Goal: Task Accomplishment & Management: Manage account settings

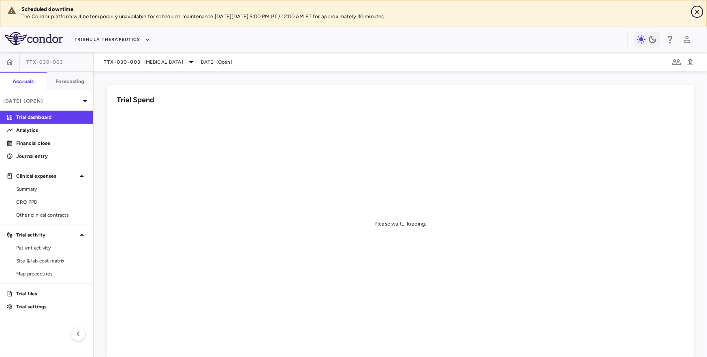
click at [696, 12] on icon "Close" at bounding box center [697, 11] width 5 height 5
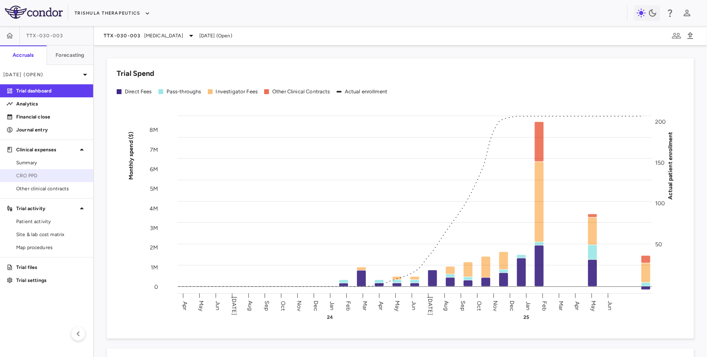
click at [40, 176] on span "CRO PPD" at bounding box center [51, 175] width 70 height 7
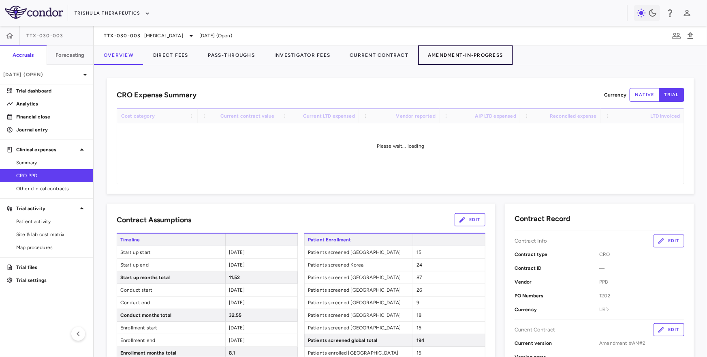
click at [472, 59] on button "Amendment-In-Progress" at bounding box center [465, 54] width 94 height 19
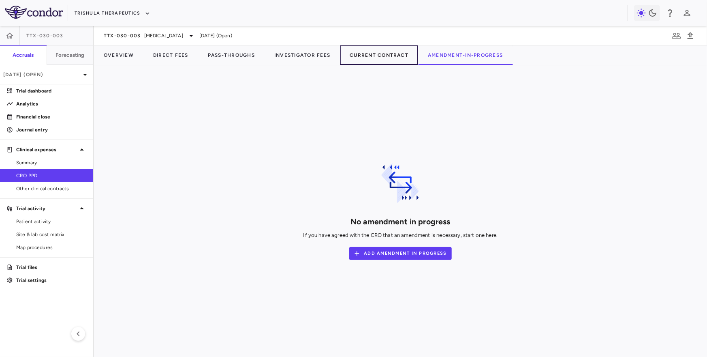
click at [378, 56] on button "Current Contract" at bounding box center [379, 54] width 78 height 19
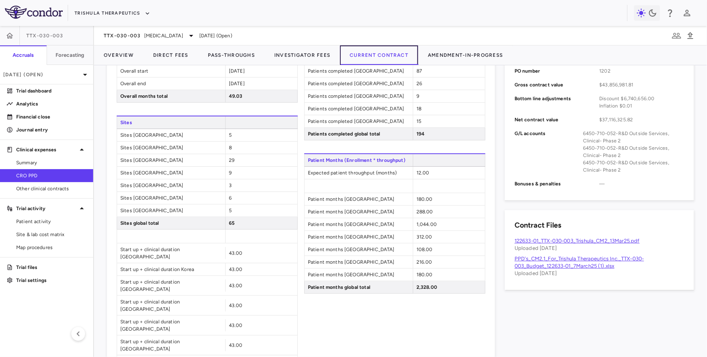
scroll to position [188, 0]
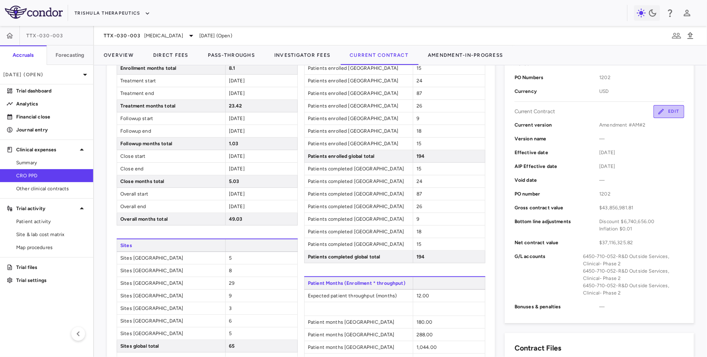
click at [672, 113] on button "Edit" at bounding box center [668, 111] width 31 height 13
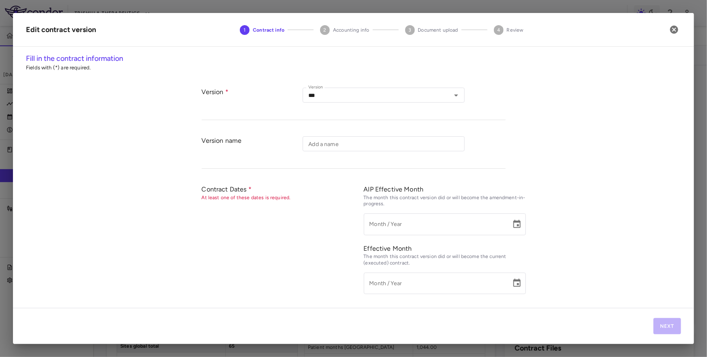
type input "*********"
type input "**********"
type input "****"
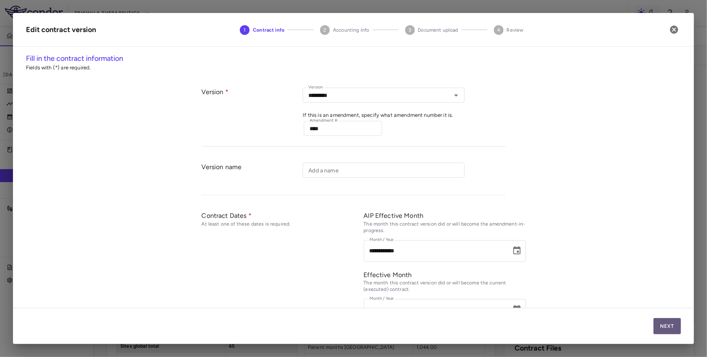
click at [660, 328] on button "Next" at bounding box center [667, 326] width 28 height 16
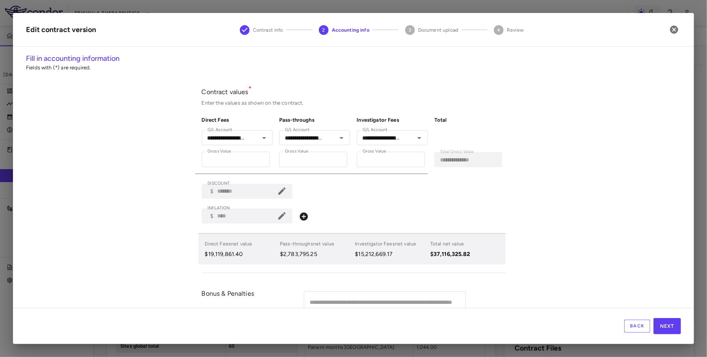
click at [307, 215] on icon at bounding box center [304, 216] width 8 height 8
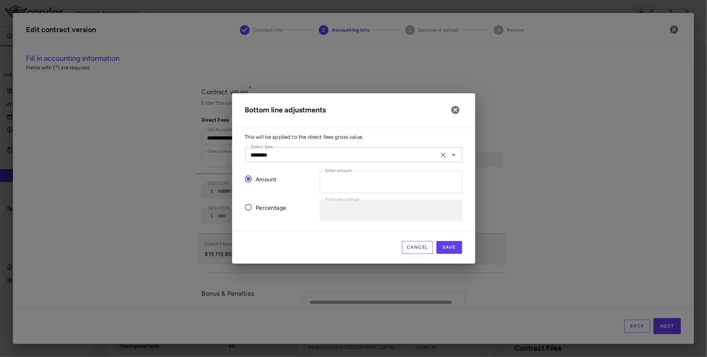
click at [316, 155] on input "********" at bounding box center [342, 154] width 188 height 10
click at [453, 108] on icon "button" at bounding box center [456, 110] width 10 height 10
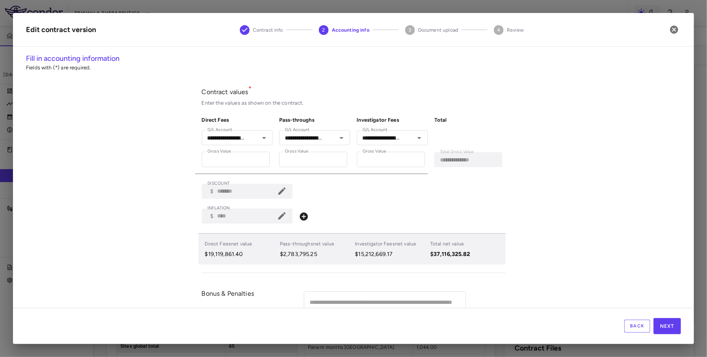
click at [687, 20] on h2 "Edit contract version Contract info 2 Accounting info 3 Document upload 4 Review" at bounding box center [353, 30] width 681 height 34
click at [670, 27] on icon "button" at bounding box center [674, 30] width 10 height 10
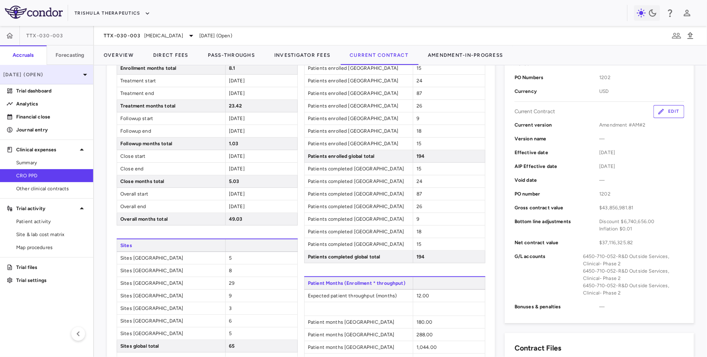
click at [25, 75] on p "Jun 2025 (Open)" at bounding box center [41, 74] width 77 height 7
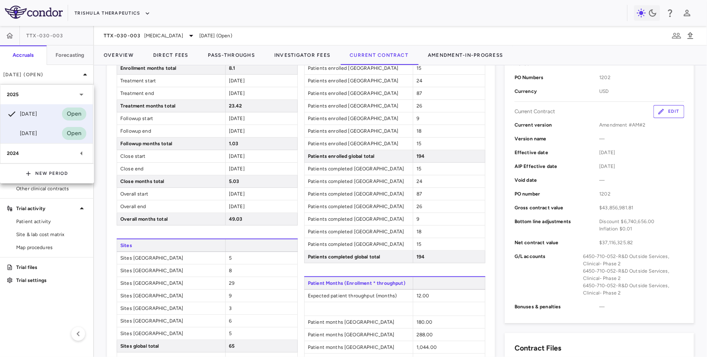
click at [27, 135] on div "Mar 2025" at bounding box center [22, 133] width 30 height 10
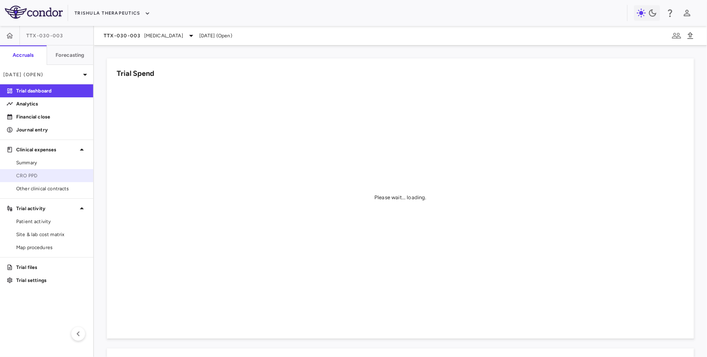
click at [44, 177] on span "CRO PPD" at bounding box center [51, 175] width 70 height 7
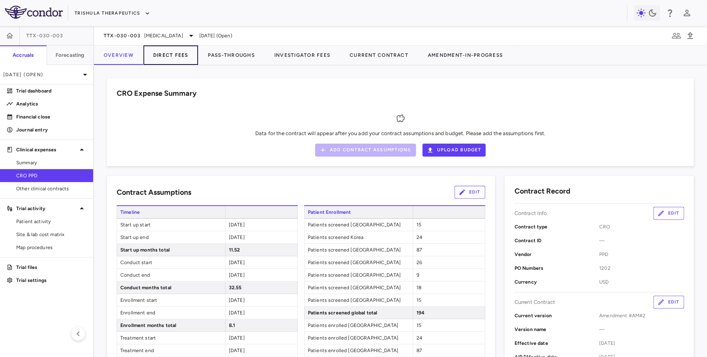
click at [171, 62] on button "Direct Fees" at bounding box center [170, 54] width 55 height 19
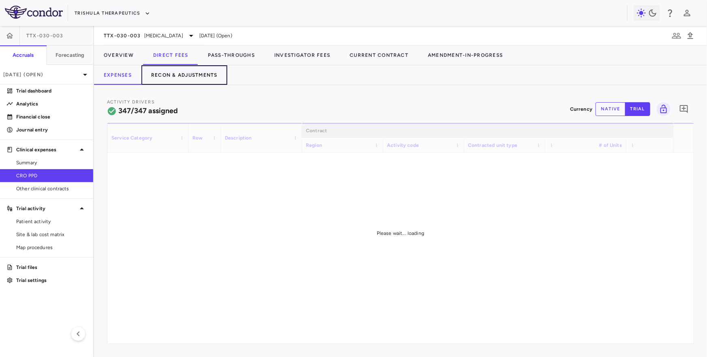
click at [170, 81] on button "Recon & Adjustments" at bounding box center [184, 74] width 86 height 19
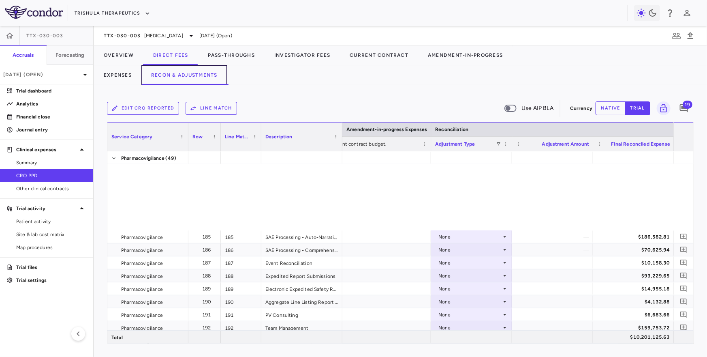
scroll to position [3749, 0]
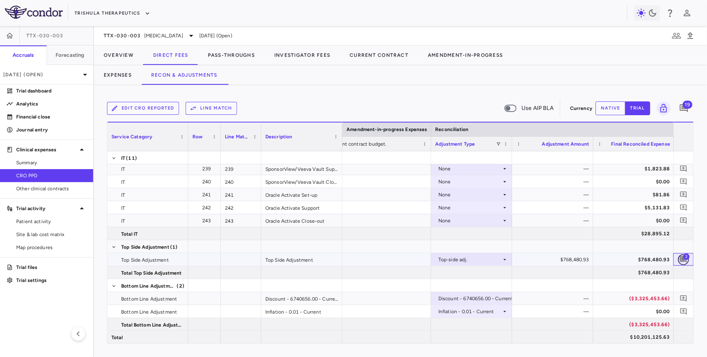
click at [684, 260] on icon "Add comment" at bounding box center [683, 259] width 6 height 6
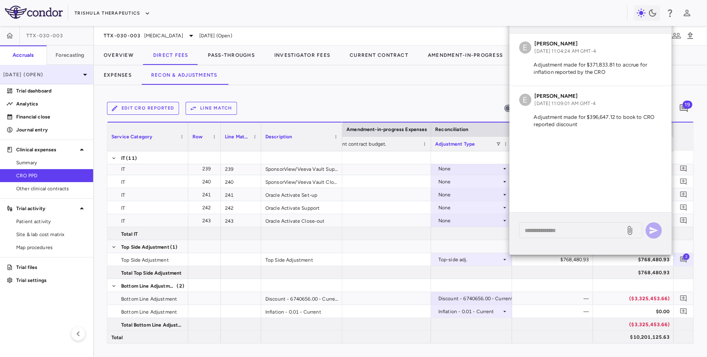
click at [58, 74] on p "Mar 2025 (Open)" at bounding box center [41, 74] width 77 height 7
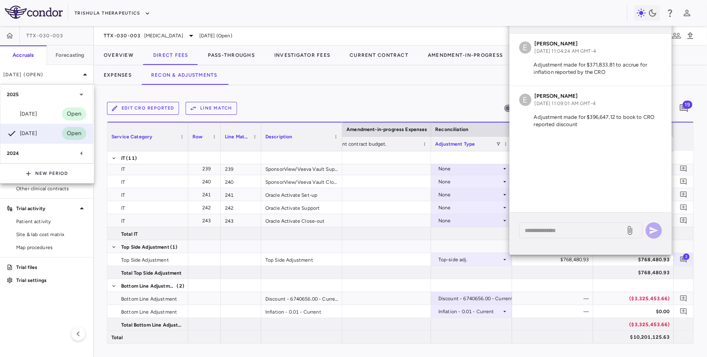
click at [32, 150] on div "2024" at bounding box center [42, 152] width 70 height 7
click at [33, 170] on div "Dec 2024" at bounding box center [22, 173] width 30 height 10
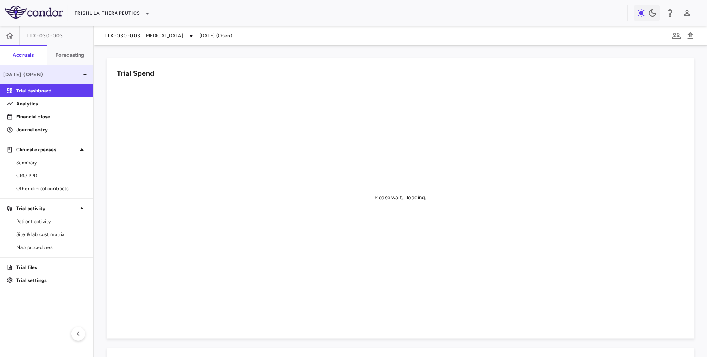
click at [47, 69] on div "Dec 2024 (Open)" at bounding box center [46, 74] width 93 height 19
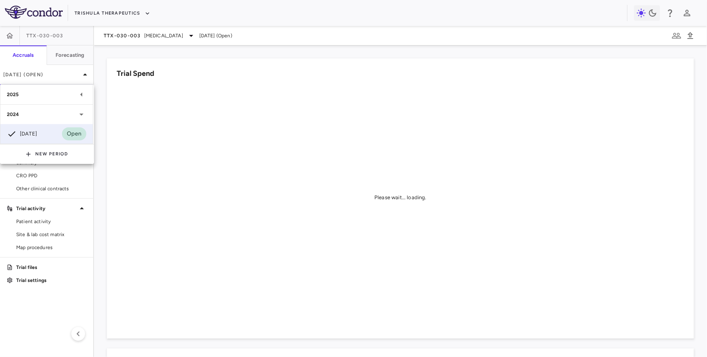
click at [29, 120] on div "2024" at bounding box center [46, 114] width 92 height 19
click at [39, 100] on div "2025" at bounding box center [46, 94] width 92 height 19
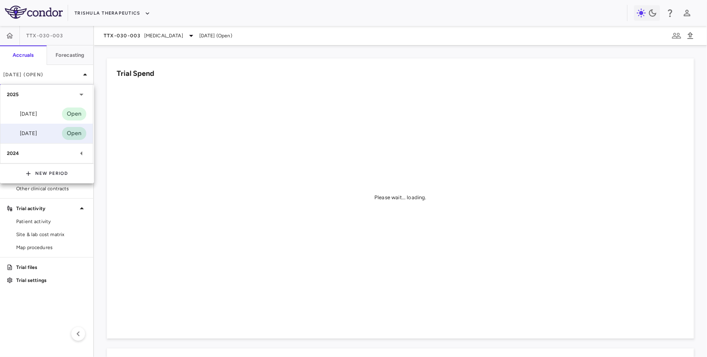
click at [37, 132] on div "Mar 2025" at bounding box center [22, 133] width 30 height 10
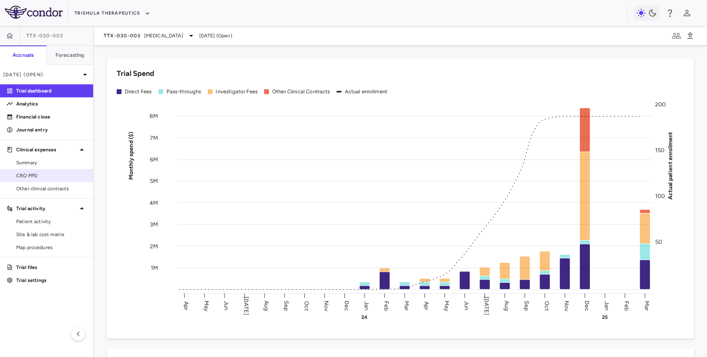
click at [24, 174] on span "CRO PPD" at bounding box center [51, 175] width 70 height 7
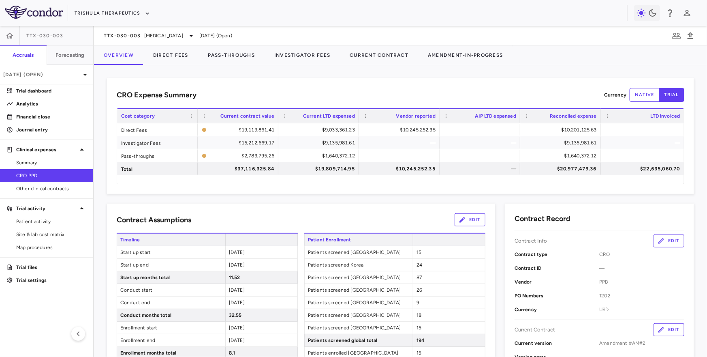
click at [164, 44] on div "TTX-030-003 Pancreatic Cancer Mar 2025 (Open)" at bounding box center [400, 35] width 613 height 19
click at [171, 49] on button "Direct Fees" at bounding box center [170, 54] width 55 height 19
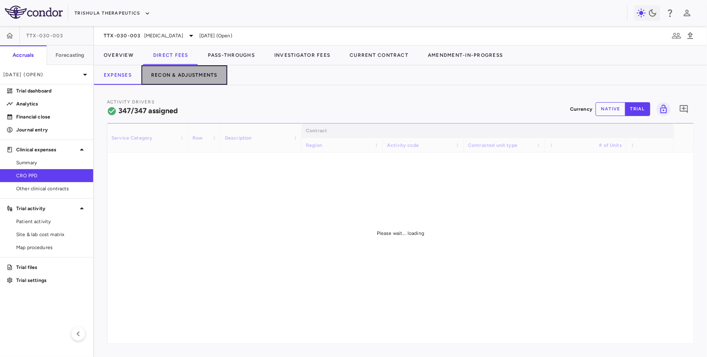
click at [200, 75] on button "Recon & Adjustments" at bounding box center [184, 74] width 86 height 19
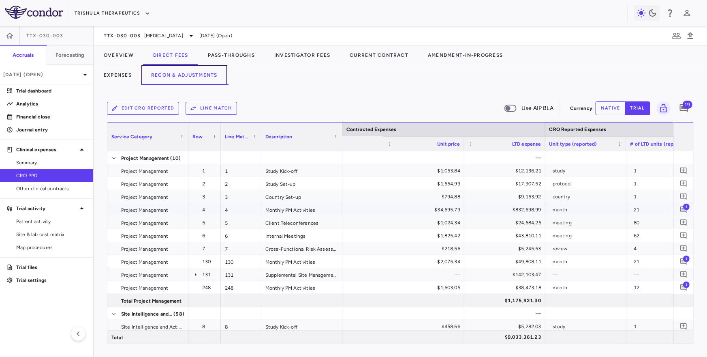
scroll to position [0, 919]
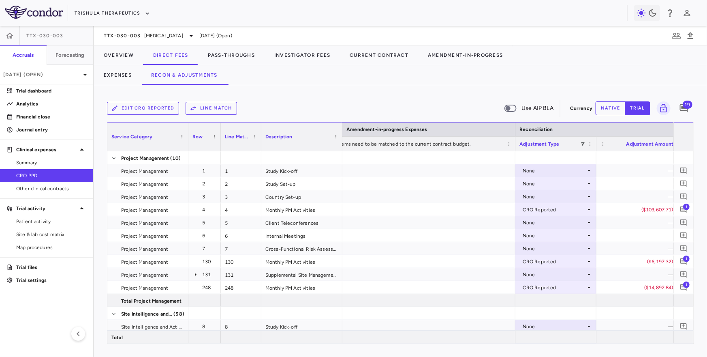
click at [583, 140] on div "Adjustment Type" at bounding box center [555, 144] width 73 height 14
click at [581, 144] on span at bounding box center [582, 143] width 5 height 5
click at [594, 175] on div "(Select All)" at bounding box center [624, 174] width 66 height 6
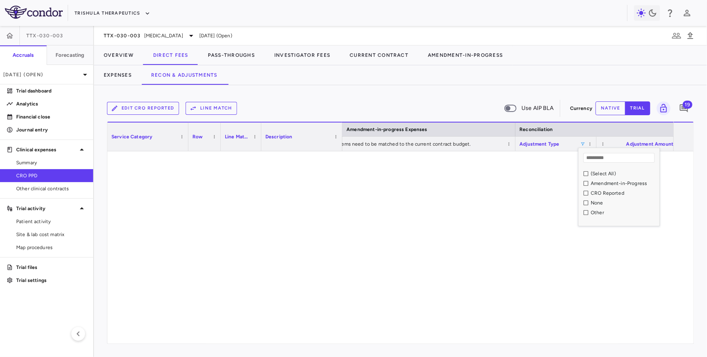
click at [599, 195] on div "CRO Reported" at bounding box center [624, 193] width 66 height 6
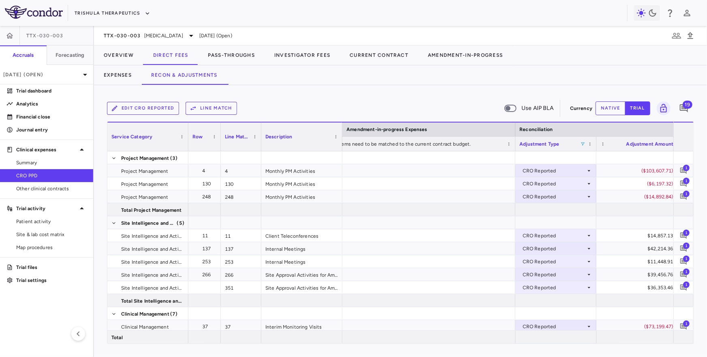
click at [449, 78] on div "Expenses Recon & Adjustments" at bounding box center [400, 74] width 613 height 19
click at [688, 168] on span "1" at bounding box center [686, 167] width 6 height 6
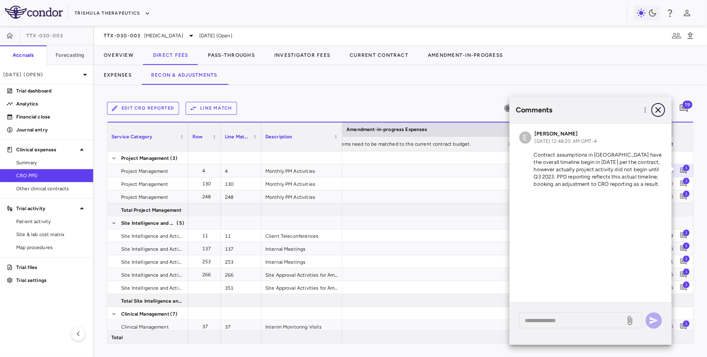
click at [661, 105] on icon "button" at bounding box center [658, 110] width 10 height 10
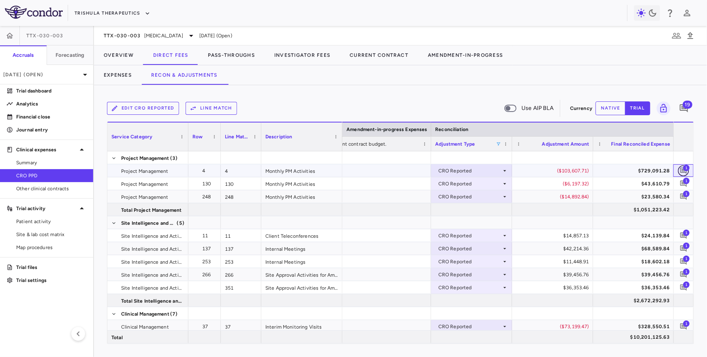
click at [683, 171] on icon "Add comment" at bounding box center [684, 171] width 8 height 8
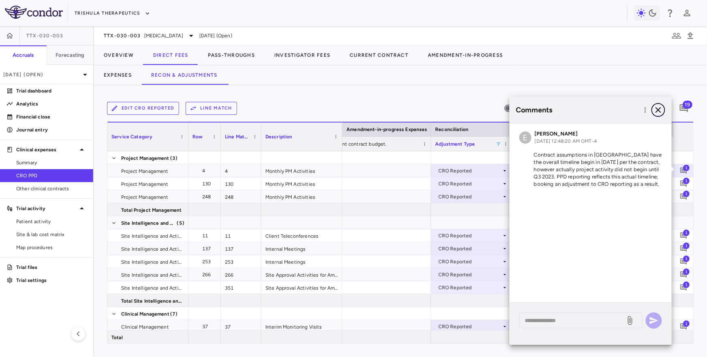
click at [662, 107] on icon "button" at bounding box center [658, 110] width 10 height 10
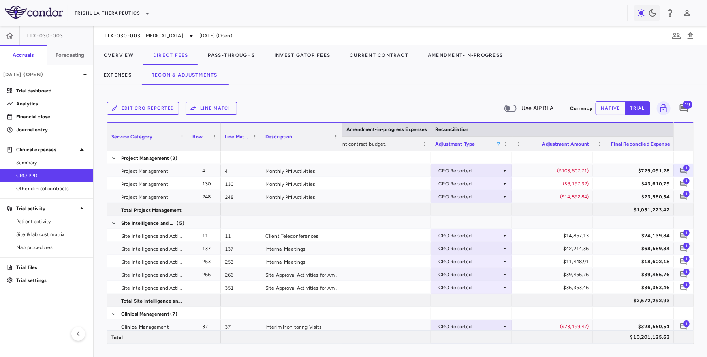
click at [497, 143] on span at bounding box center [498, 143] width 5 height 5
click at [478, 100] on div "Edit CRO reported Line Match Use AIP BLA" at bounding box center [337, 108] width 460 height 17
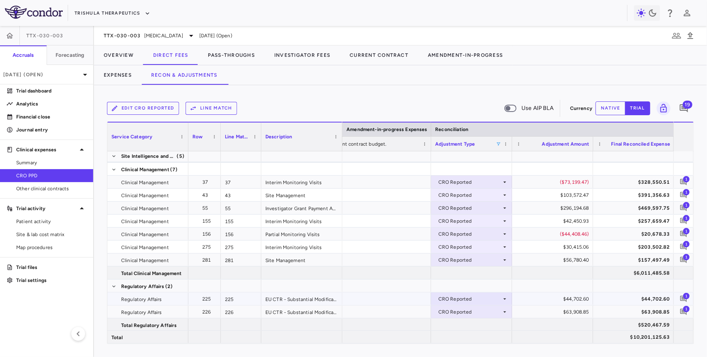
scroll to position [144, 0]
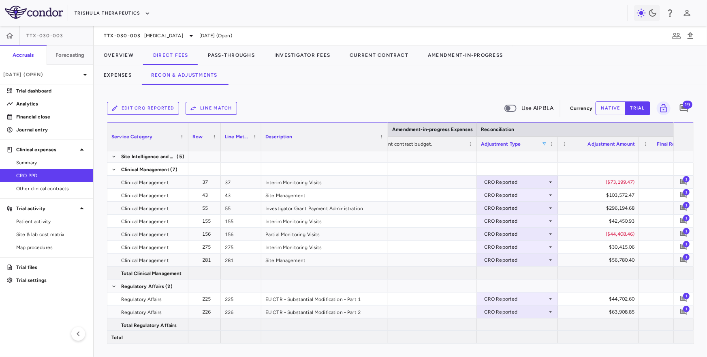
drag, startPoint x: 341, startPoint y: 142, endPoint x: 382, endPoint y: 142, distance: 40.5
click at [386, 142] on div at bounding box center [387, 136] width 3 height 28
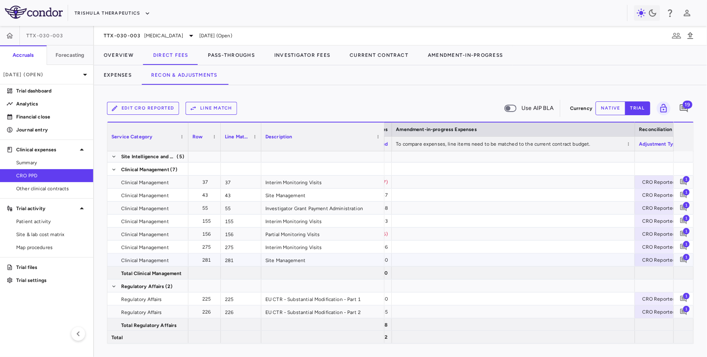
scroll to position [0, 1108]
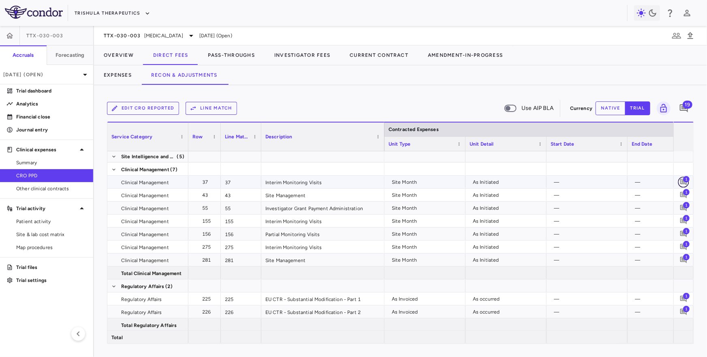
click at [682, 182] on icon "Add comment" at bounding box center [684, 182] width 8 height 8
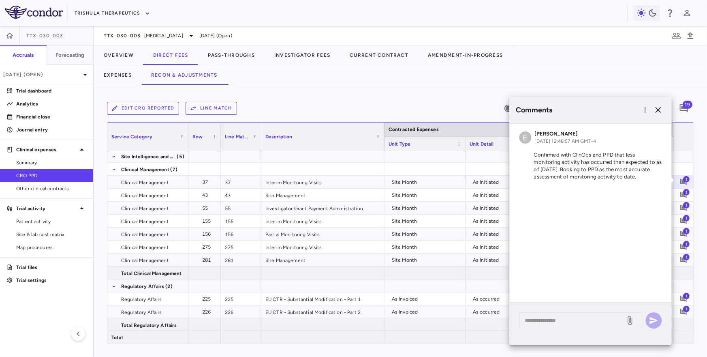
drag, startPoint x: 535, startPoint y: 154, endPoint x: 636, endPoint y: 184, distance: 105.2
click at [636, 184] on div "E Emily Goldman Jun 17, 2025, 12:48:57 AM GMT-4 Confirmed with ClinOps and PPD …" at bounding box center [591, 157] width 162 height 66
click at [685, 196] on icon "Add comment" at bounding box center [683, 195] width 6 height 6
click at [685, 206] on span "1" at bounding box center [686, 204] width 6 height 6
click at [684, 255] on span "1" at bounding box center [686, 256] width 6 height 6
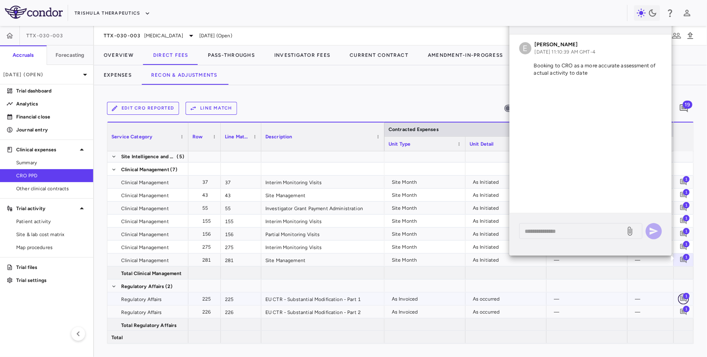
click at [683, 299] on icon "Add comment" at bounding box center [684, 299] width 8 height 8
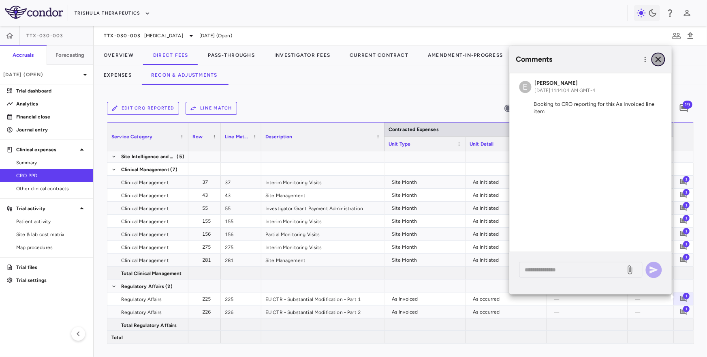
click at [663, 56] on button "button" at bounding box center [658, 59] width 14 height 14
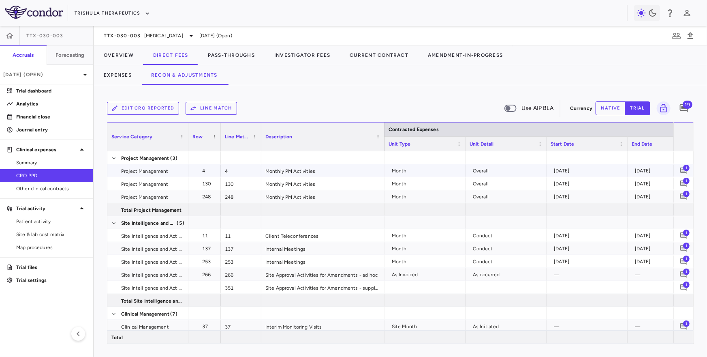
scroll to position [145, 0]
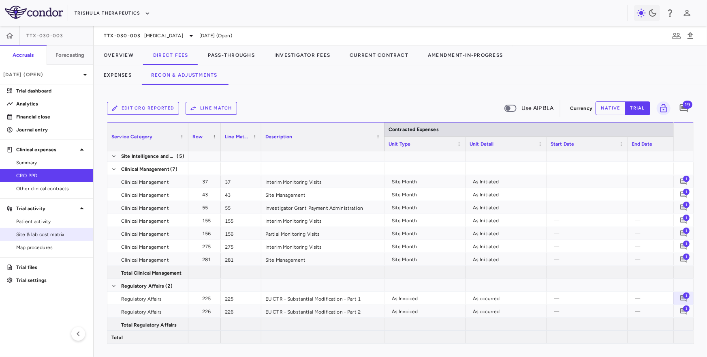
click at [44, 235] on span "Site & lab cost matrix" at bounding box center [51, 234] width 70 height 7
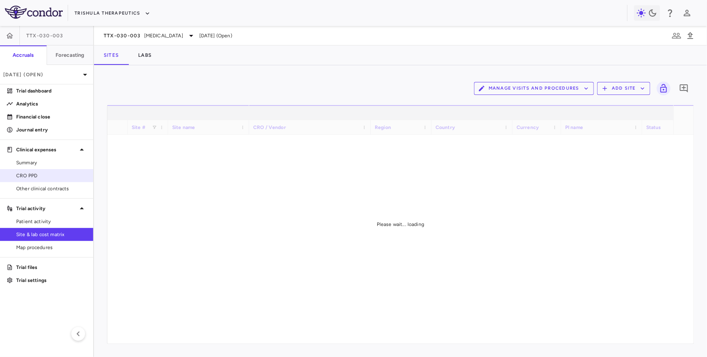
click at [61, 175] on span "CRO PPD" at bounding box center [51, 175] width 70 height 7
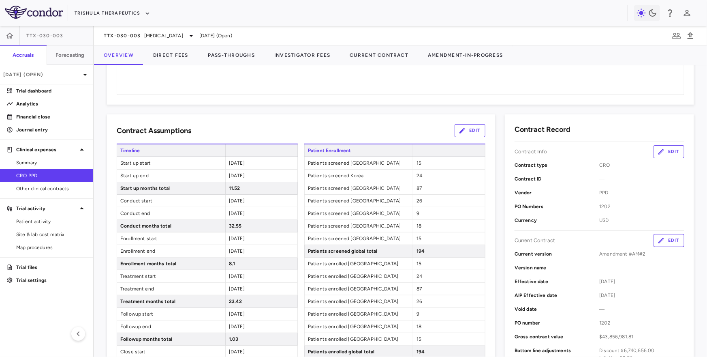
scroll to position [94, 0]
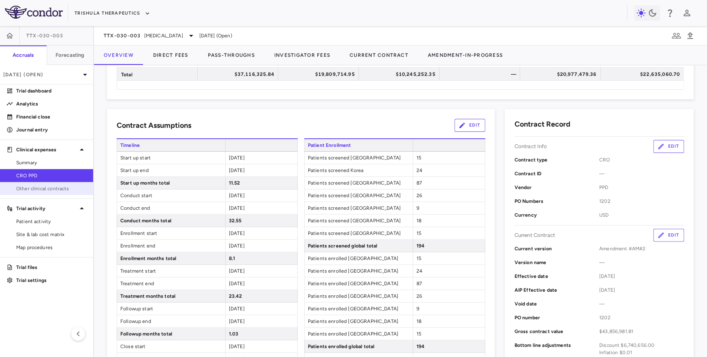
click at [19, 186] on span "Other clinical contracts" at bounding box center [51, 188] width 70 height 7
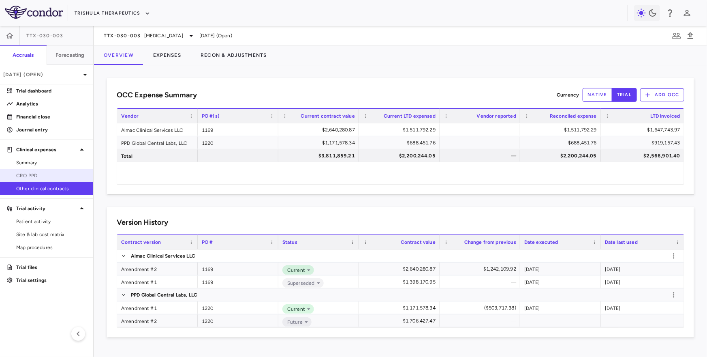
click at [45, 169] on link "CRO PPD" at bounding box center [46, 175] width 93 height 12
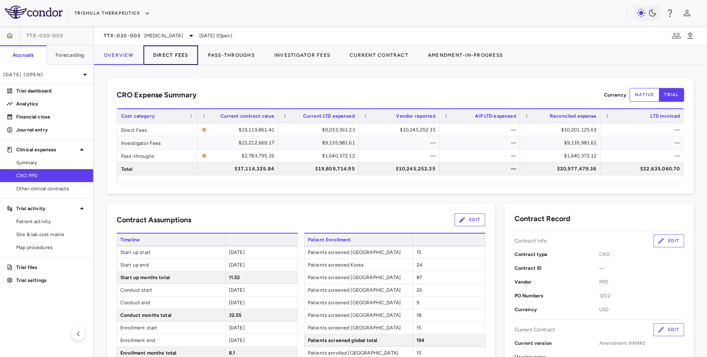
click at [164, 56] on button "Direct Fees" at bounding box center [170, 54] width 55 height 19
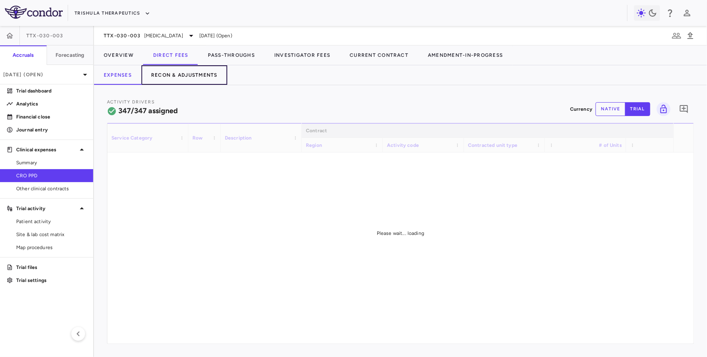
click at [186, 76] on button "Recon & Adjustments" at bounding box center [184, 74] width 86 height 19
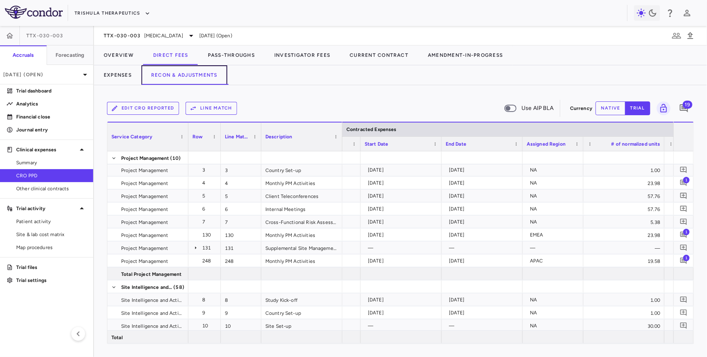
scroll to position [0, 567]
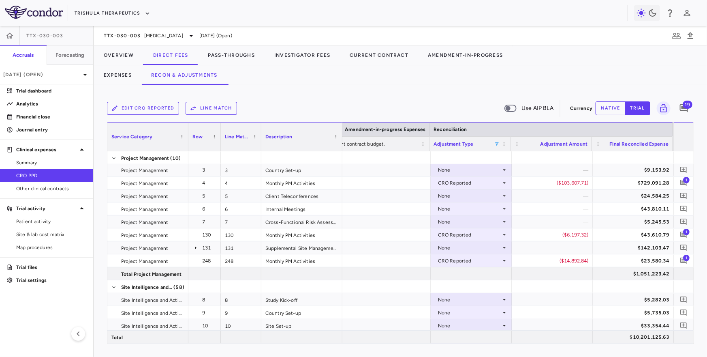
click at [495, 143] on span at bounding box center [496, 143] width 5 height 5
click at [512, 175] on div "(Select All)" at bounding box center [538, 174] width 66 height 6
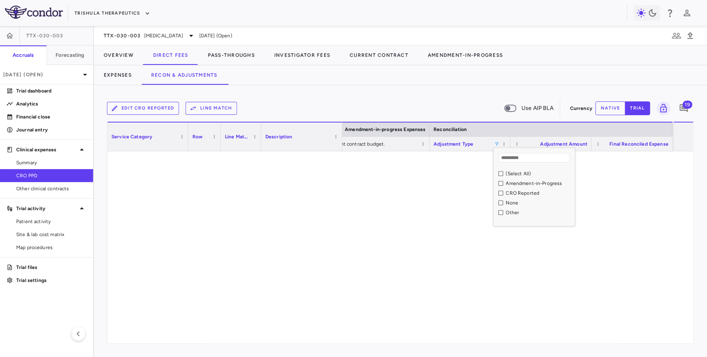
scroll to position [0, 1350]
click at [512, 192] on div "CRO Reported" at bounding box center [539, 193] width 66 height 6
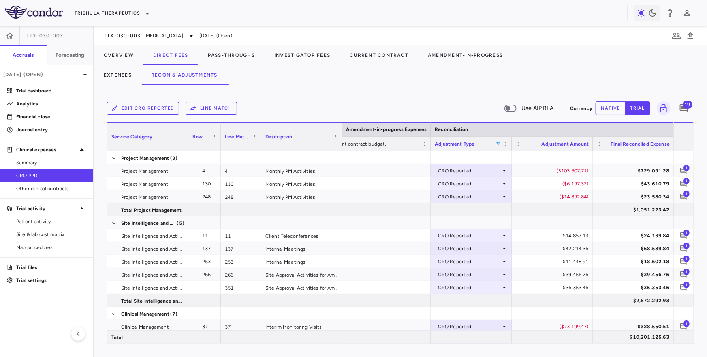
click at [410, 90] on div "Edit CRO reported Line Match Use AIP BLA Currency native trial 19 Press ENTER t…" at bounding box center [400, 220] width 613 height 271
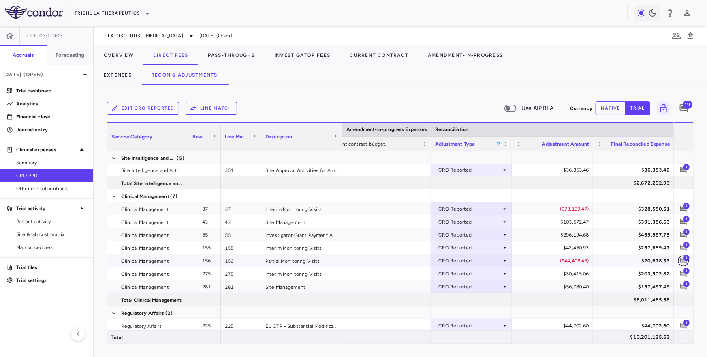
click at [682, 258] on icon "Add comment" at bounding box center [684, 260] width 8 height 8
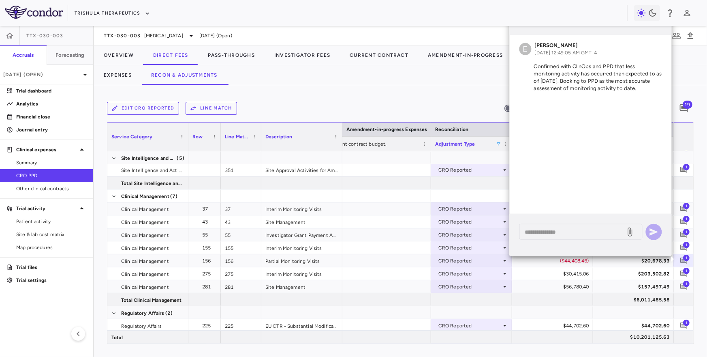
click at [378, 85] on div "Edit CRO reported Line Match Use AIP BLA Currency native trial 19 Press ENTER t…" at bounding box center [400, 220] width 613 height 271
click at [682, 269] on icon "Add comment" at bounding box center [684, 273] width 8 height 8
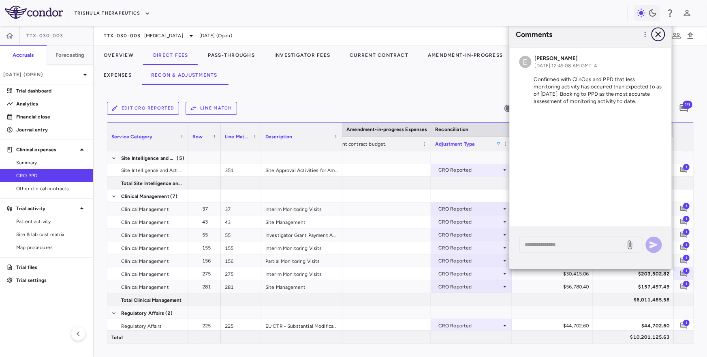
click at [655, 35] on icon "button" at bounding box center [658, 35] width 10 height 10
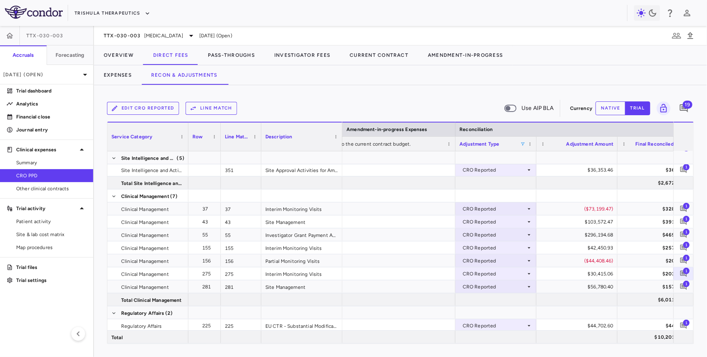
scroll to position [0, 1282]
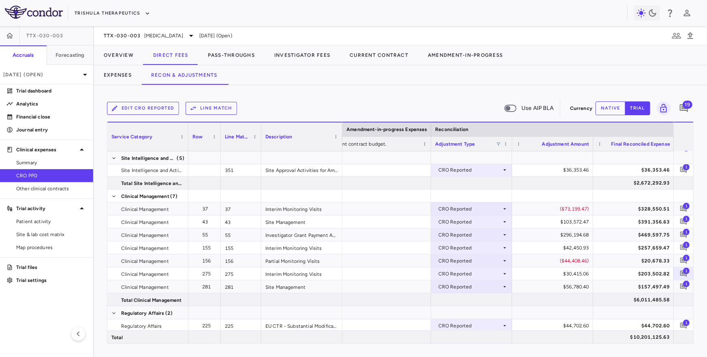
click at [499, 143] on span at bounding box center [498, 143] width 5 height 5
click at [512, 175] on div "(Select All)" at bounding box center [539, 174] width 66 height 6
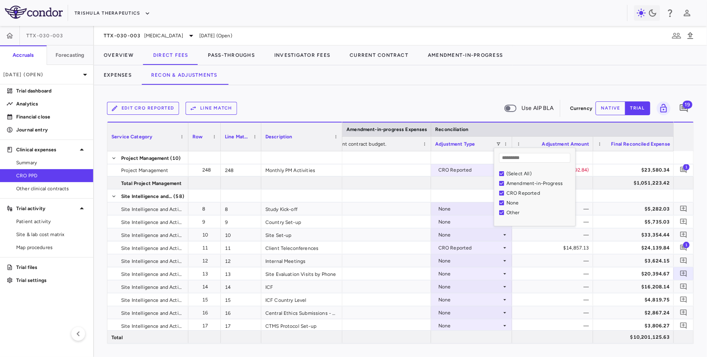
click at [473, 110] on div "Edit CRO reported Line Match Use AIP BLA" at bounding box center [337, 108] width 460 height 17
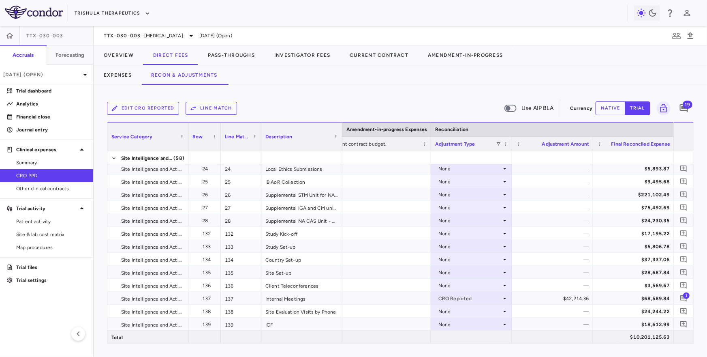
click at [183, 139] on div "Service Category" at bounding box center [147, 136] width 73 height 28
click at [180, 135] on span at bounding box center [181, 136] width 5 height 5
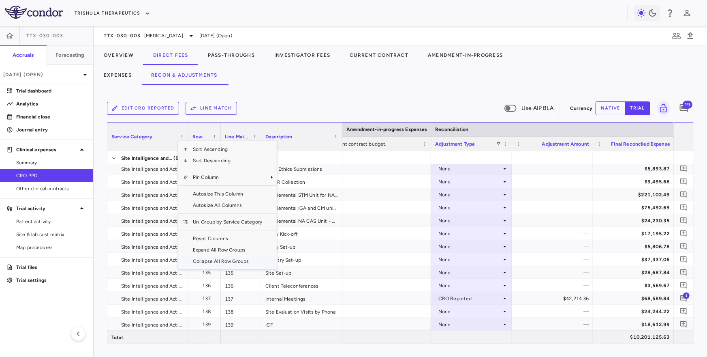
click at [199, 260] on span "Collapse All Row Groups" at bounding box center [227, 260] width 79 height 11
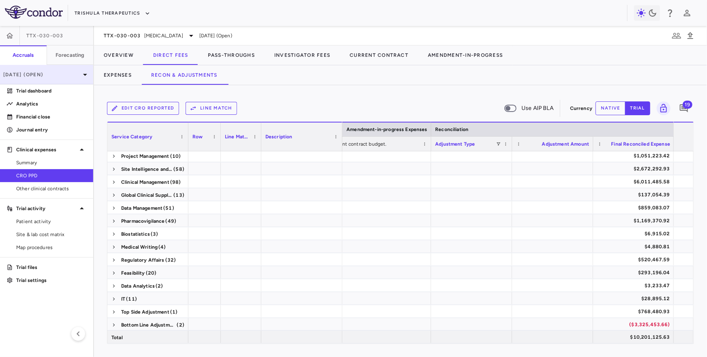
click at [37, 69] on div "Mar 2025 (Open)" at bounding box center [46, 74] width 93 height 19
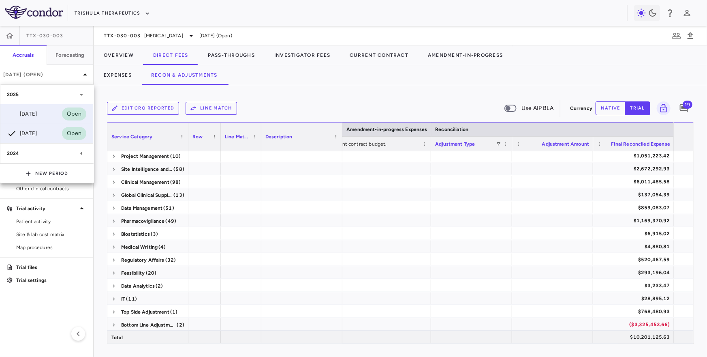
click at [37, 121] on div "Jun 2025 Open" at bounding box center [46, 113] width 92 height 19
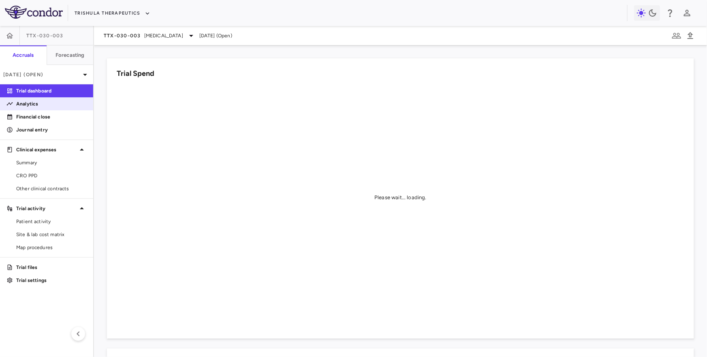
click at [55, 109] on link "Analytics" at bounding box center [46, 104] width 93 height 12
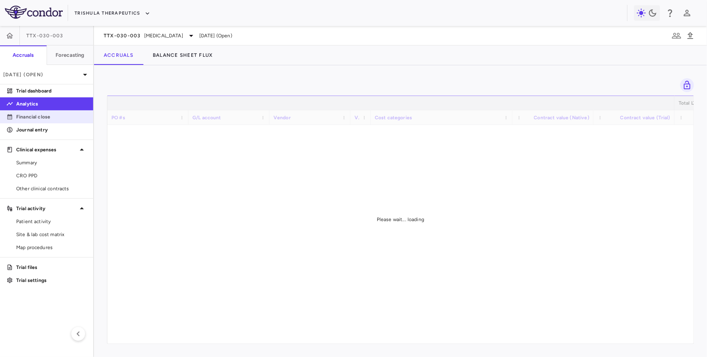
click at [55, 114] on p "Financial close" at bounding box center [51, 116] width 70 height 7
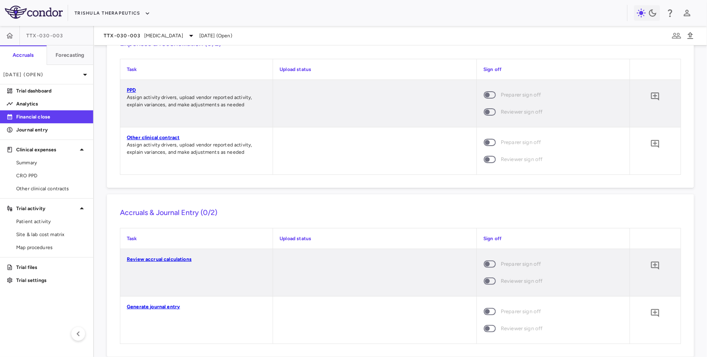
scroll to position [843, 0]
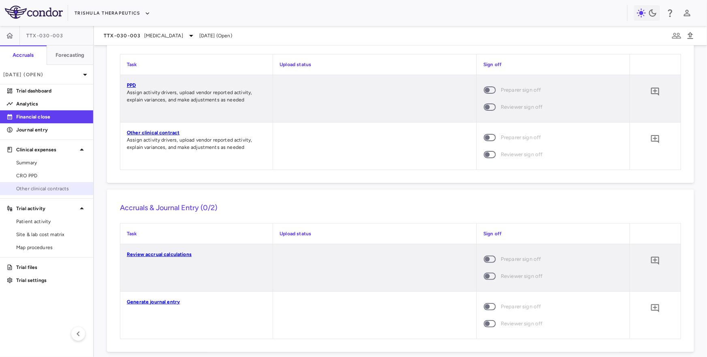
click at [72, 185] on span "Other clinical contracts" at bounding box center [51, 188] width 70 height 7
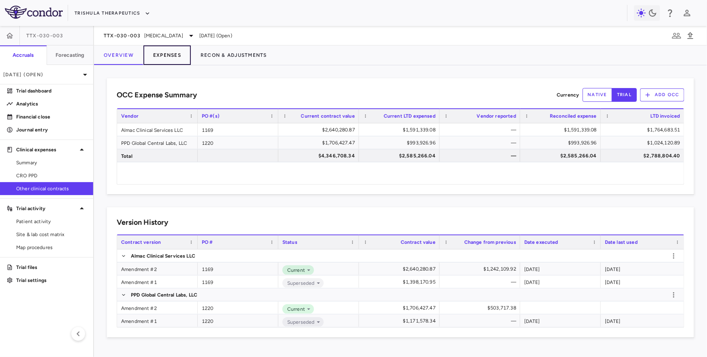
click at [172, 58] on button "Expenses" at bounding box center [166, 54] width 47 height 19
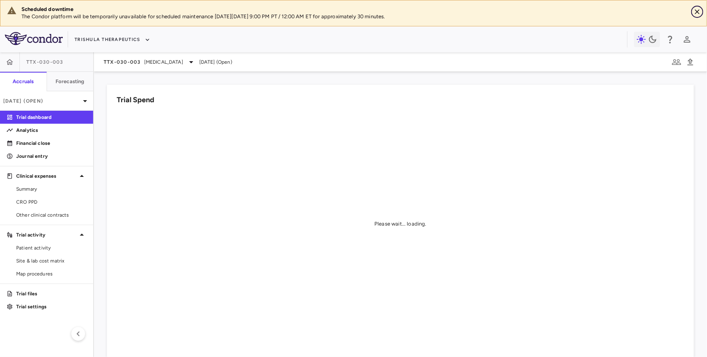
click at [698, 12] on icon "Close" at bounding box center [697, 12] width 8 height 8
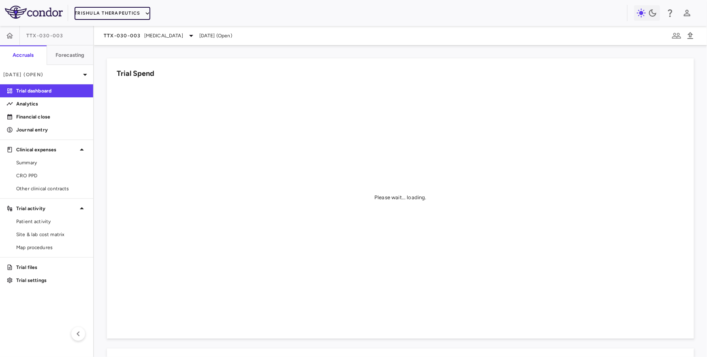
click at [126, 9] on button "Trishula Therapeutics" at bounding box center [112, 13] width 75 height 13
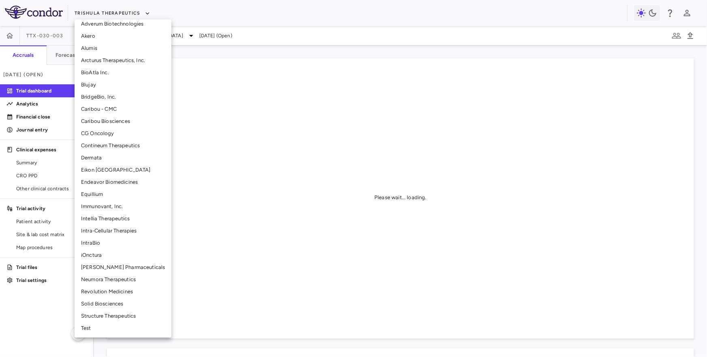
scroll to position [68, 0]
click at [110, 224] on li "Intra-Cellular Therapies" at bounding box center [123, 228] width 97 height 12
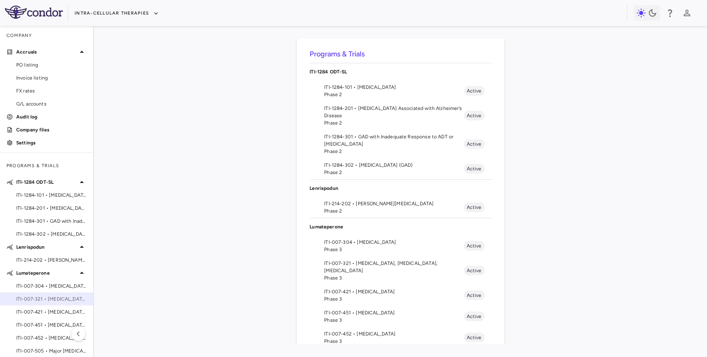
click at [46, 295] on span "ITI-007-321 • Bipolar Disorder, Autism, Schizophrenia" at bounding box center [51, 298] width 70 height 7
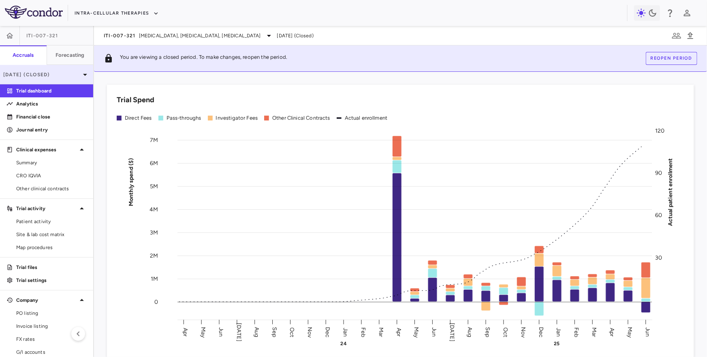
click at [59, 71] on p "Jun 2025 (Closed)" at bounding box center [41, 74] width 77 height 7
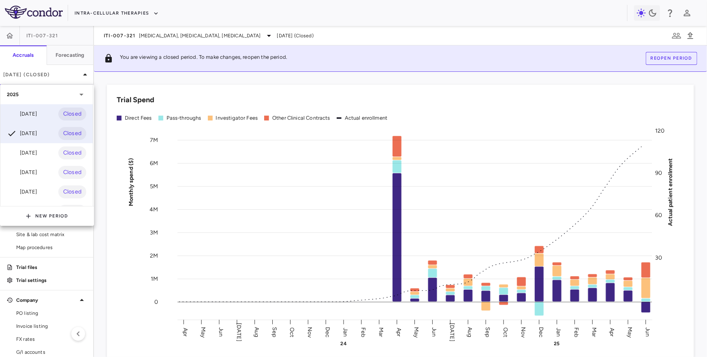
click at [37, 111] on div "Jul 2025" at bounding box center [22, 114] width 30 height 10
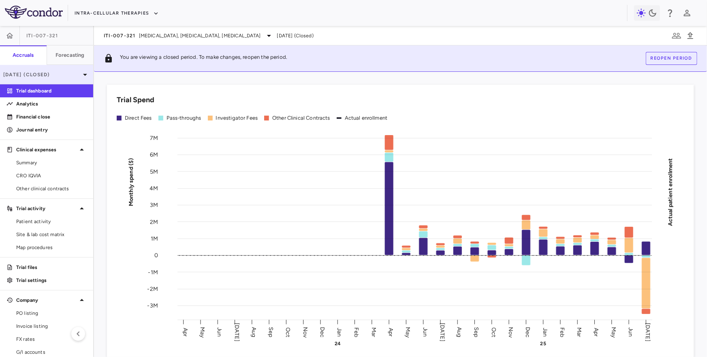
click at [73, 69] on div "Jul 2025 (Closed)" at bounding box center [46, 74] width 93 height 19
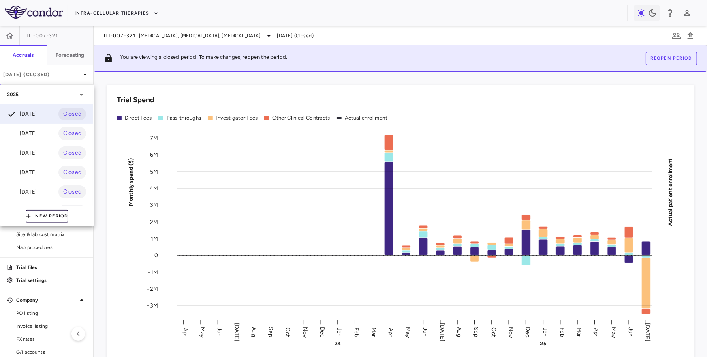
click at [48, 211] on button "New Period" at bounding box center [47, 215] width 43 height 13
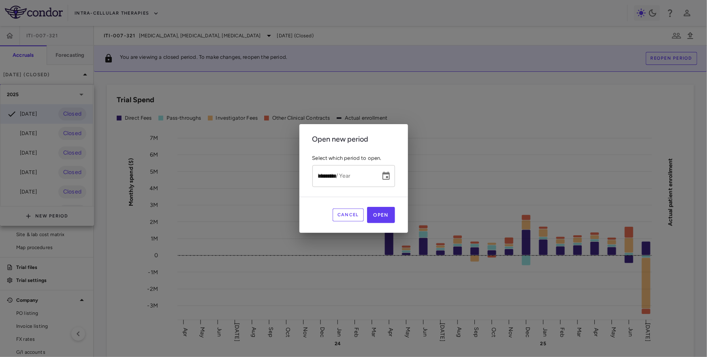
click at [324, 183] on input "*********" at bounding box center [343, 175] width 62 height 21
type input "**********"
click at [381, 218] on button "Open" at bounding box center [381, 215] width 28 height 16
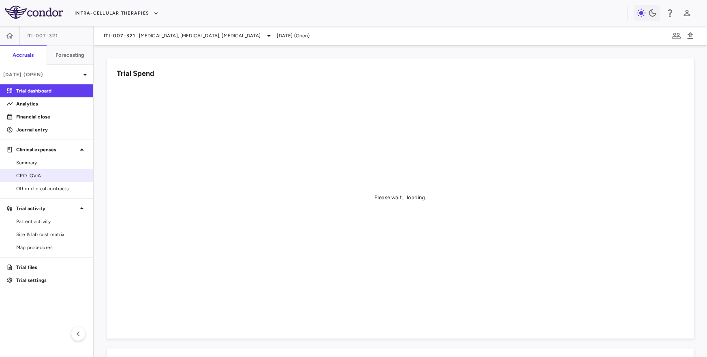
click at [56, 176] on span "CRO IQVIA" at bounding box center [51, 175] width 70 height 7
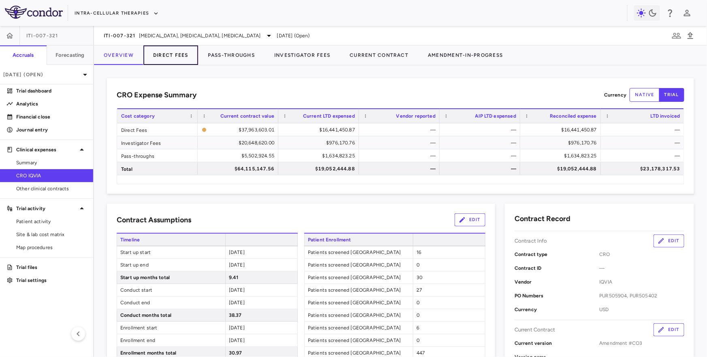
click at [184, 57] on button "Direct Fees" at bounding box center [170, 54] width 55 height 19
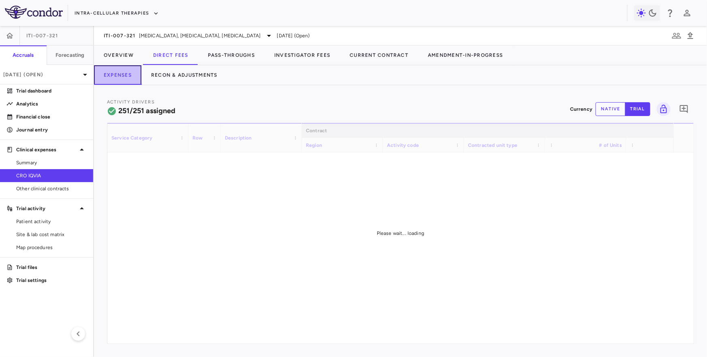
click at [113, 65] on button "Expenses" at bounding box center [117, 74] width 47 height 19
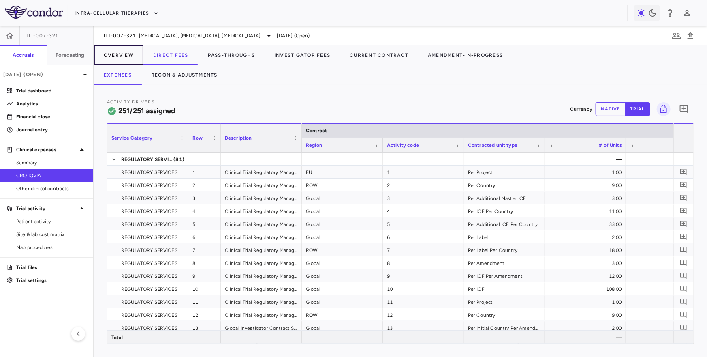
click at [121, 51] on button "Overview" at bounding box center [118, 54] width 49 height 19
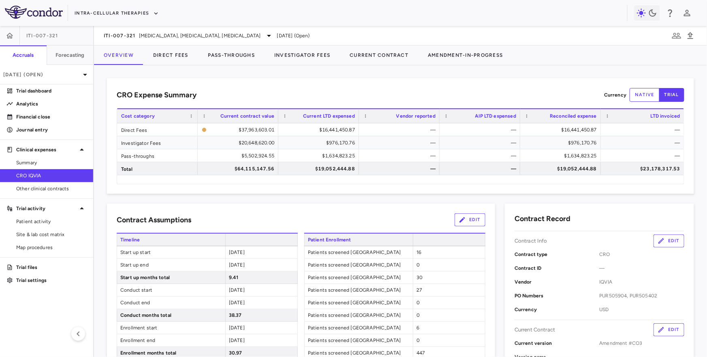
click at [658, 323] on button "Edit" at bounding box center [668, 329] width 31 height 13
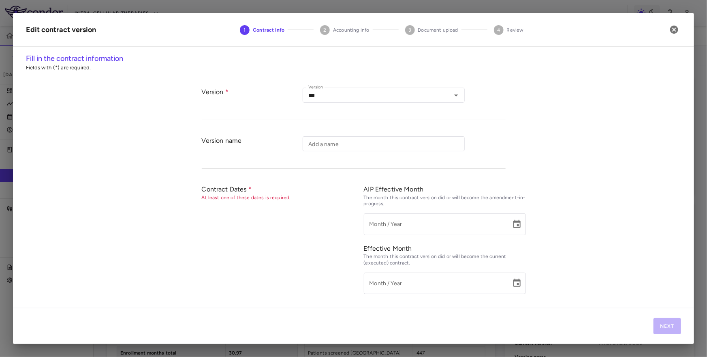
type input "*********"
type input "**********"
type input "*********"
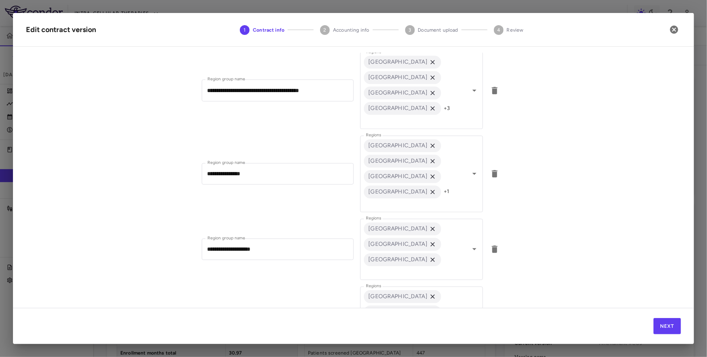
scroll to position [1178, 0]
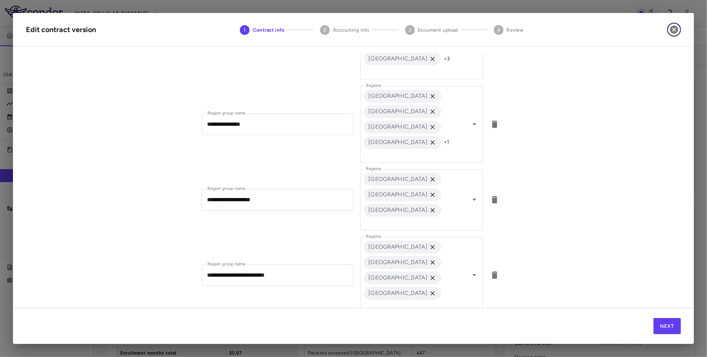
click at [677, 32] on icon "button" at bounding box center [674, 30] width 8 height 8
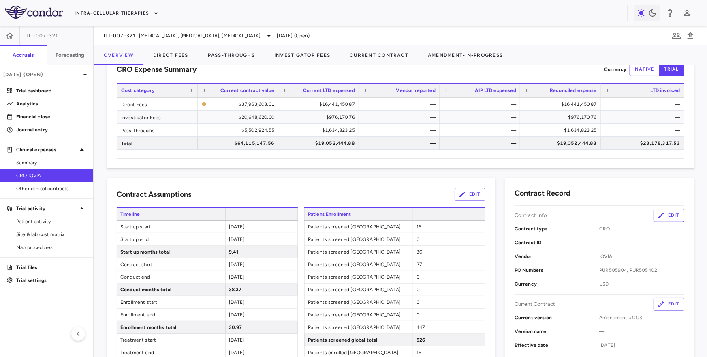
scroll to position [28, 0]
